Goal: Check status: Check status

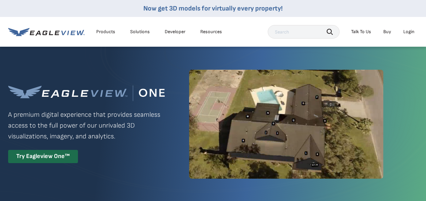
click at [410, 31] on div "Login" at bounding box center [408, 32] width 11 height 6
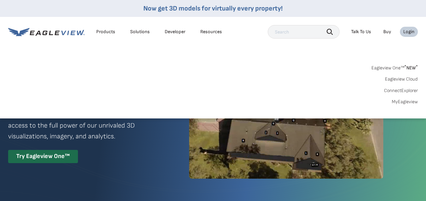
click at [407, 101] on link "MyEagleview" at bounding box center [404, 102] width 26 height 6
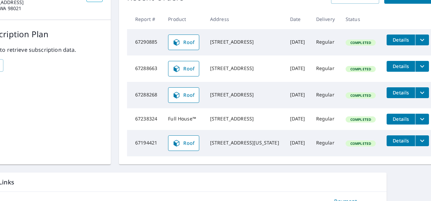
scroll to position [0, 36]
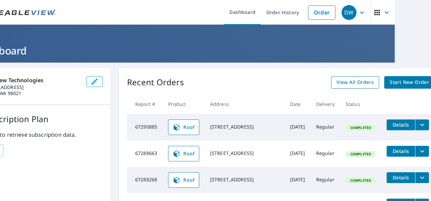
click at [351, 80] on span "View All Orders" at bounding box center [354, 82] width 37 height 8
